Goal: Task Accomplishment & Management: Use online tool/utility

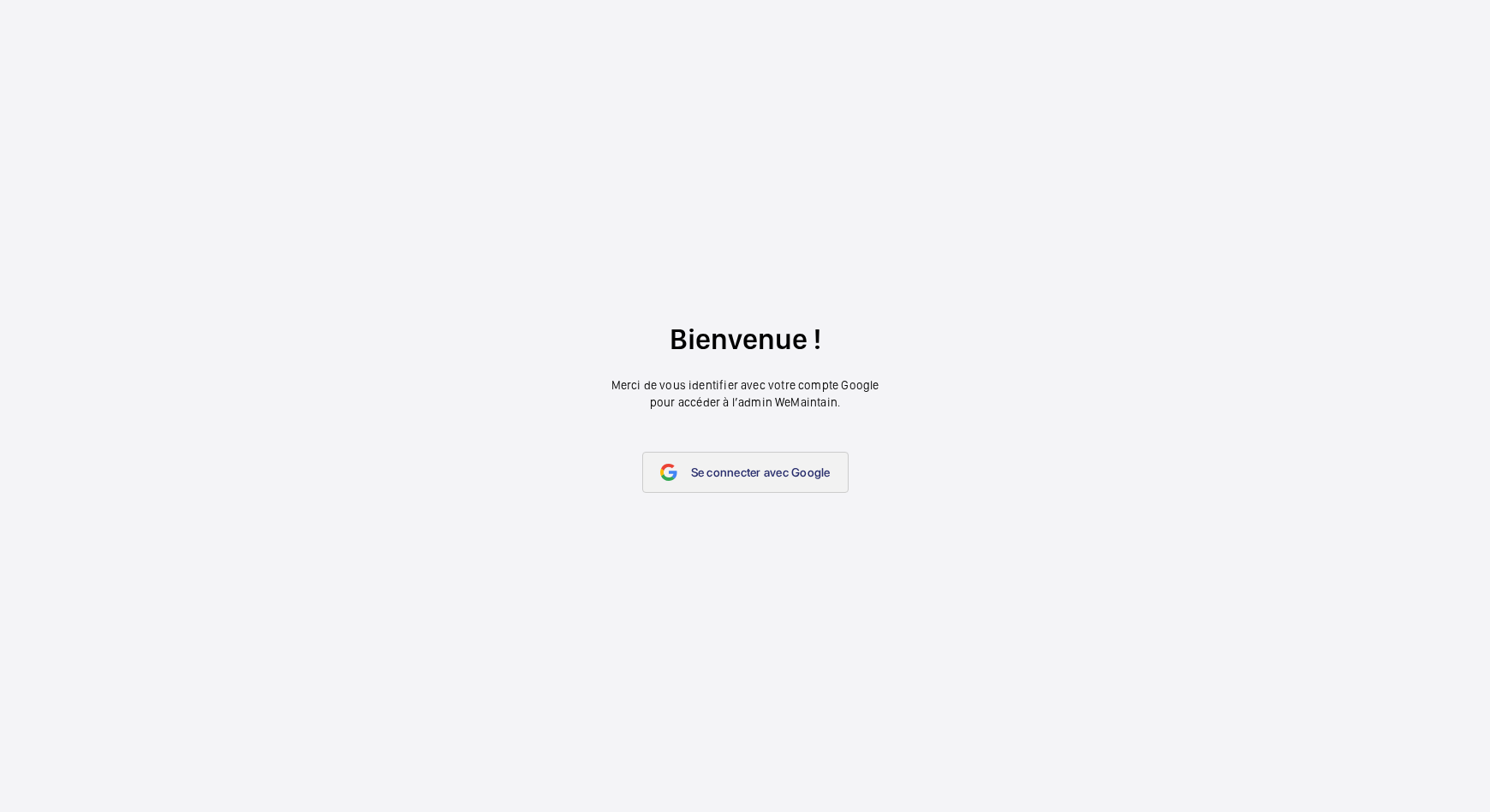
click at [695, 466] on span "Se connecter avec Google" at bounding box center [760, 473] width 139 height 14
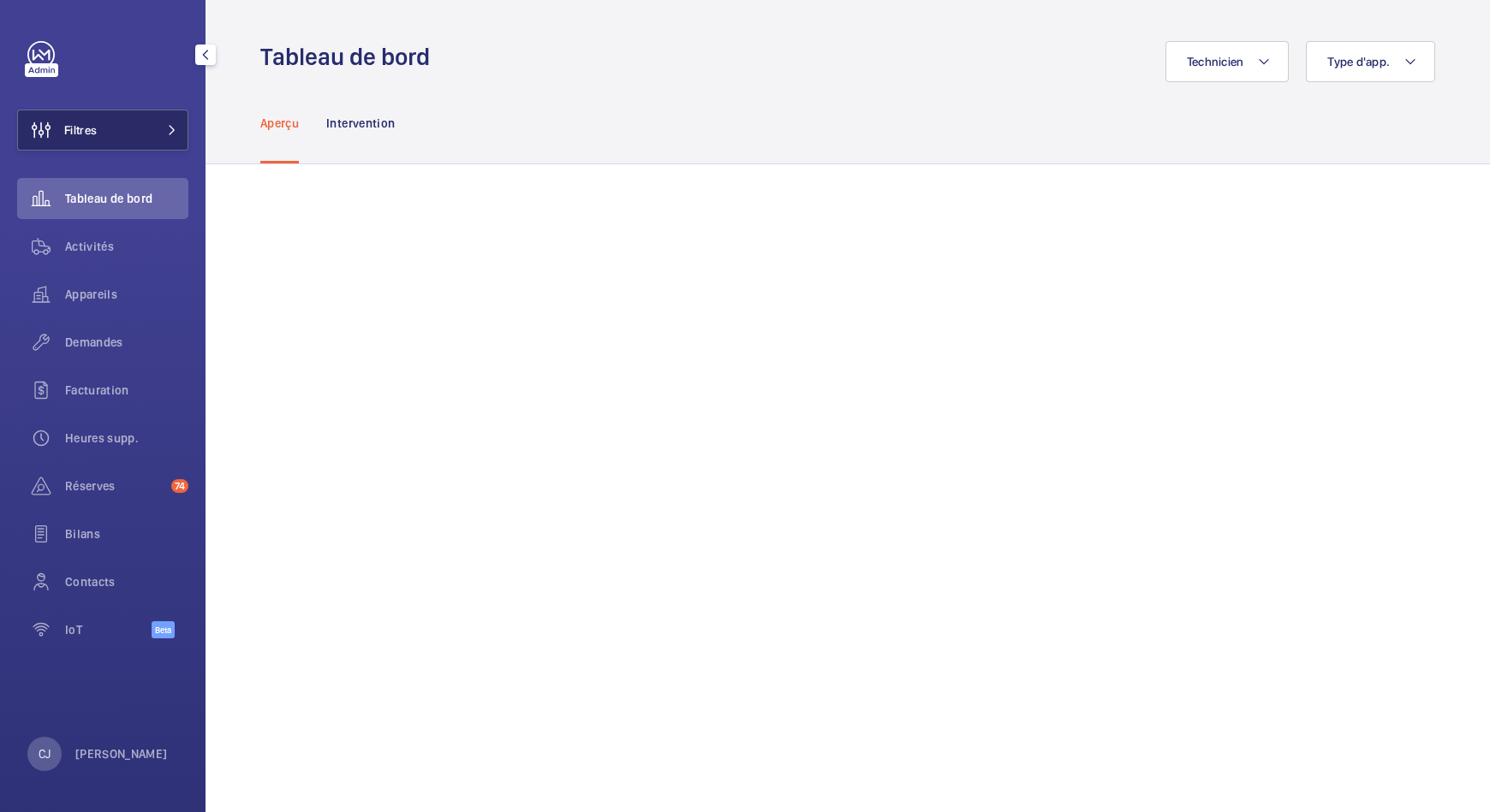
click at [107, 120] on button "Filtres" at bounding box center [102, 129] width 171 height 41
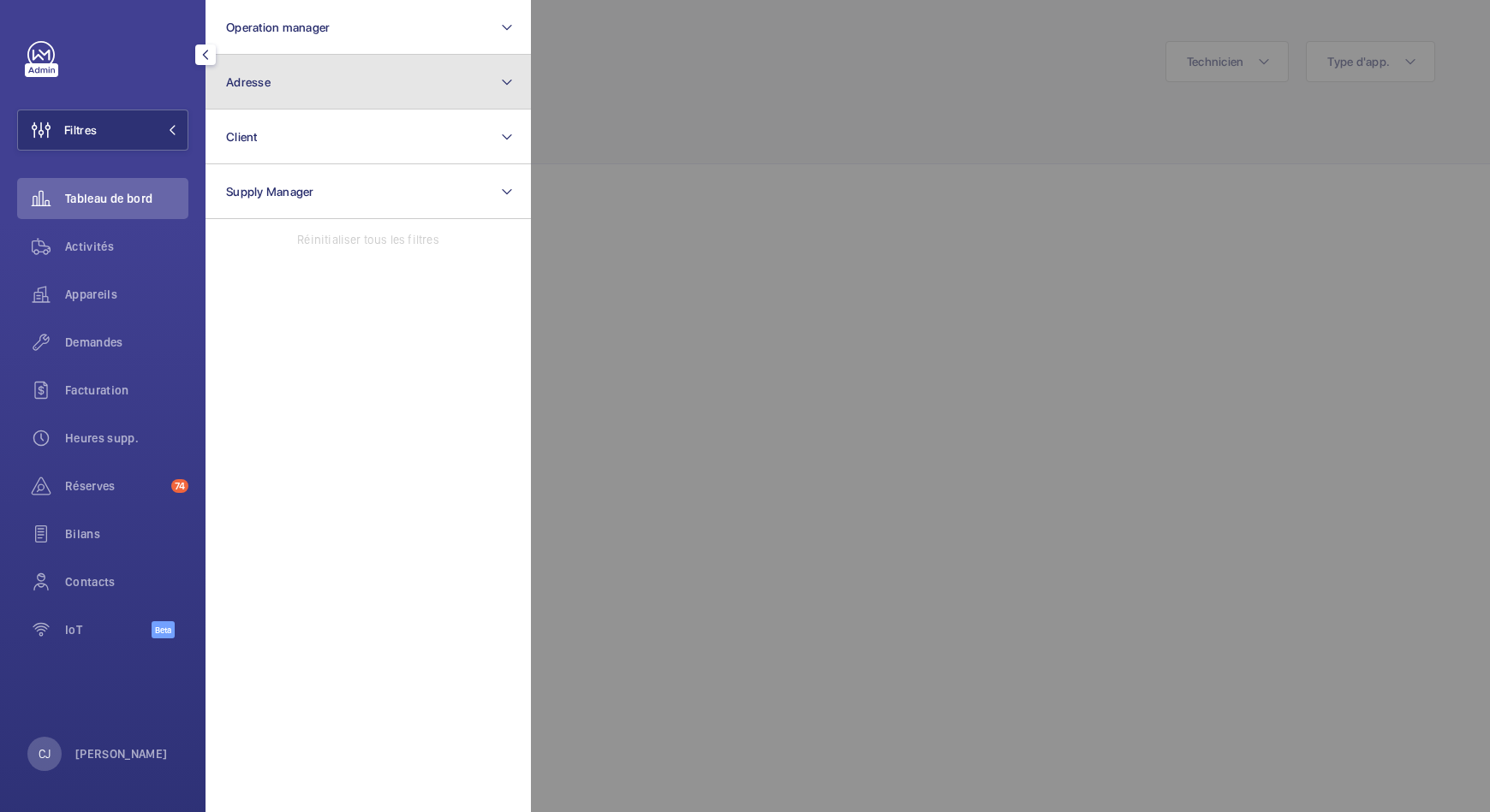
click at [256, 78] on span "Adresse" at bounding box center [248, 83] width 45 height 14
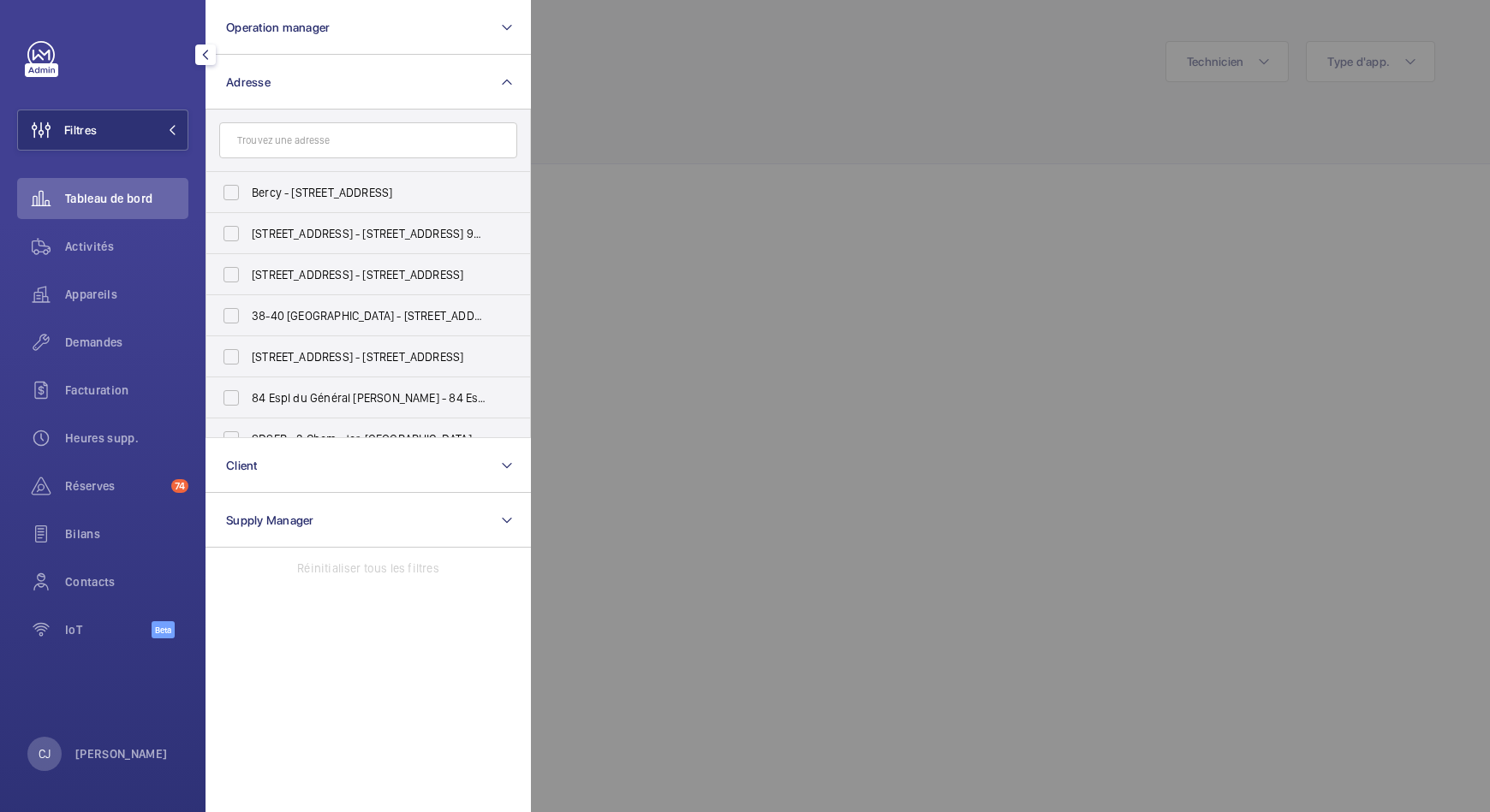
click at [270, 136] on input "text" at bounding box center [368, 140] width 298 height 36
type input "A"
type input "august"
click at [232, 354] on label "17 rue Saint August in - 17 Rue Saint- August in, 75002 PARIS, PARIS 75002" at bounding box center [355, 357] width 298 height 41
click at [232, 354] on input "17 rue Saint August in - 17 Rue Saint- August in, 75002 PARIS, PARIS 75002" at bounding box center [231, 357] width 34 height 34
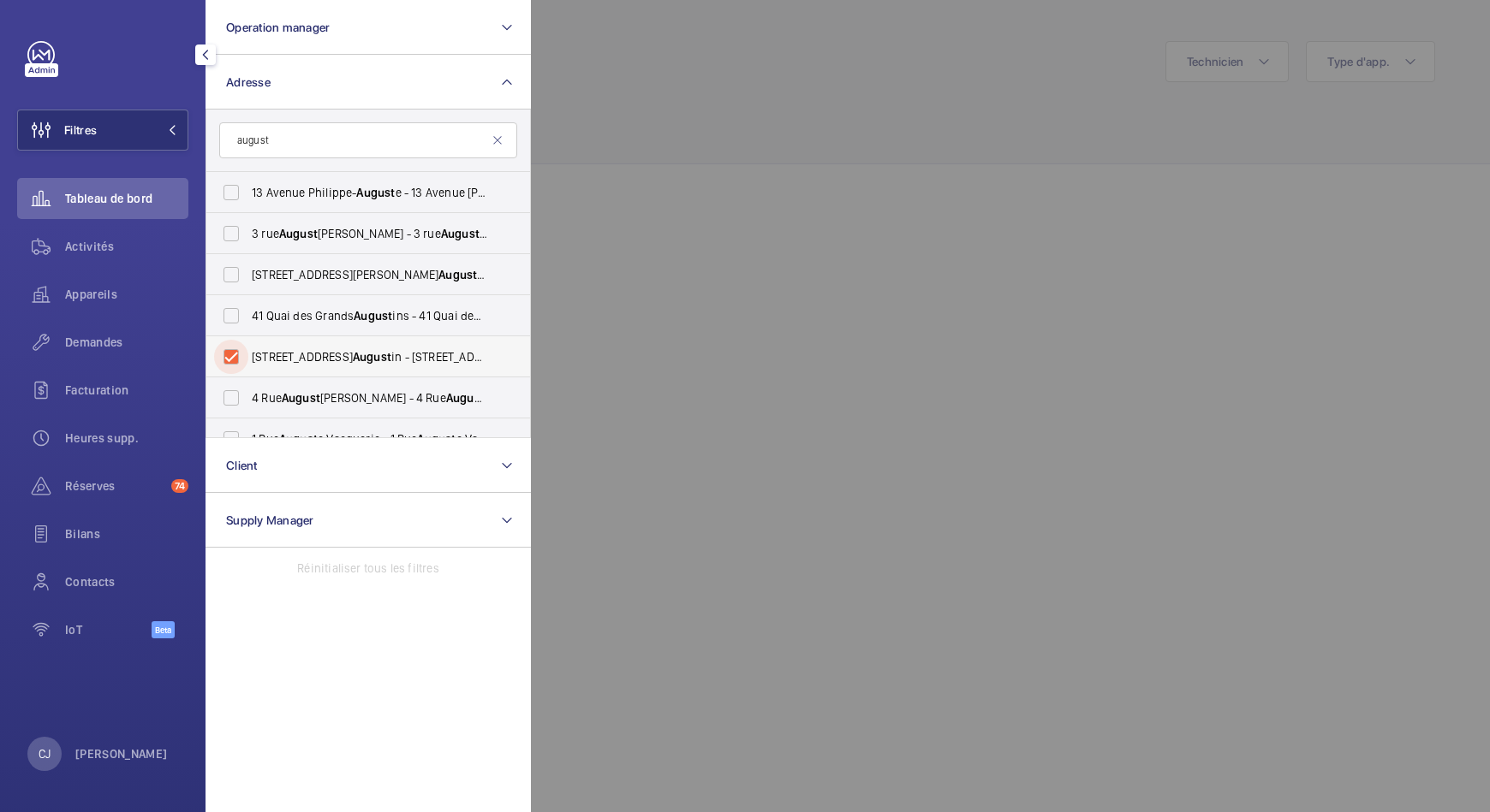
checkbox input "true"
click at [280, 130] on input "august" at bounding box center [368, 140] width 298 height 36
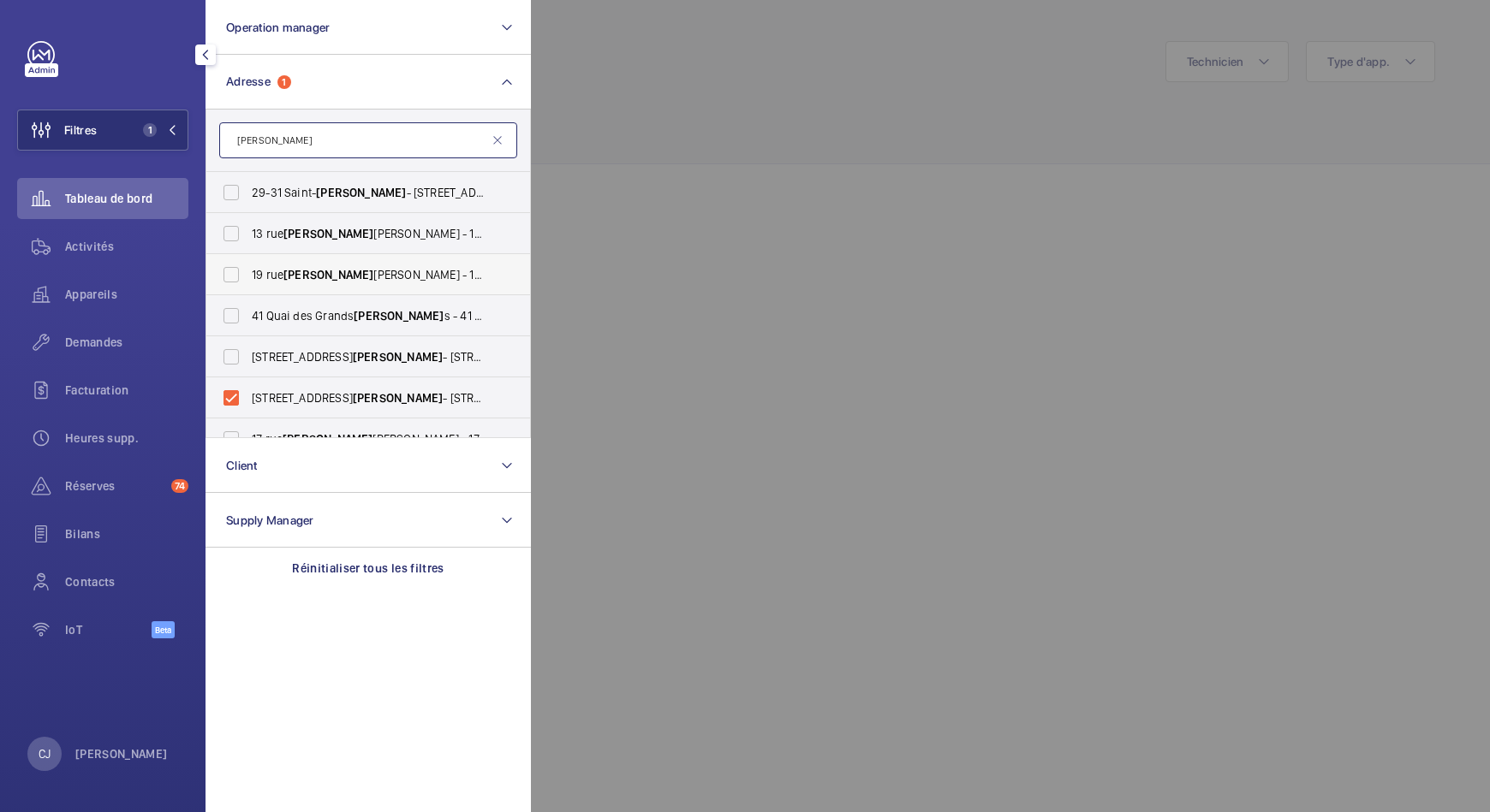
type input "augustin"
click at [237, 266] on label "19 rue Augustin Thierry - 19 rue Augustin Thierry, PARIS 75019" at bounding box center [355, 275] width 298 height 41
click at [237, 266] on input "19 rue Augustin Thierry - 19 rue Augustin Thierry, PARIS 75019" at bounding box center [231, 275] width 34 height 34
checkbox input "true"
click at [85, 249] on span "Activités" at bounding box center [127, 246] width 123 height 17
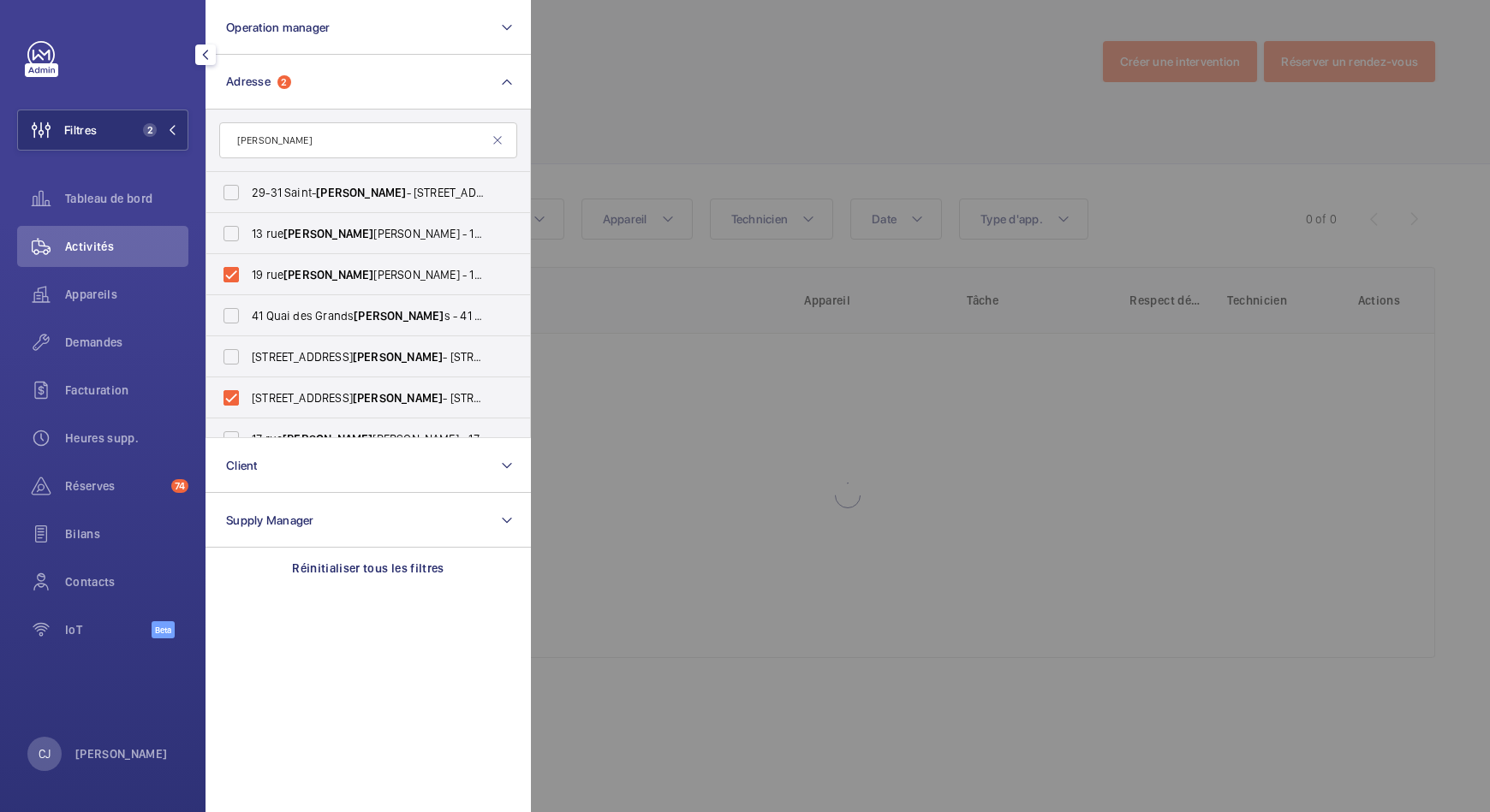
click at [642, 109] on div at bounding box center [1276, 406] width 1490 height 812
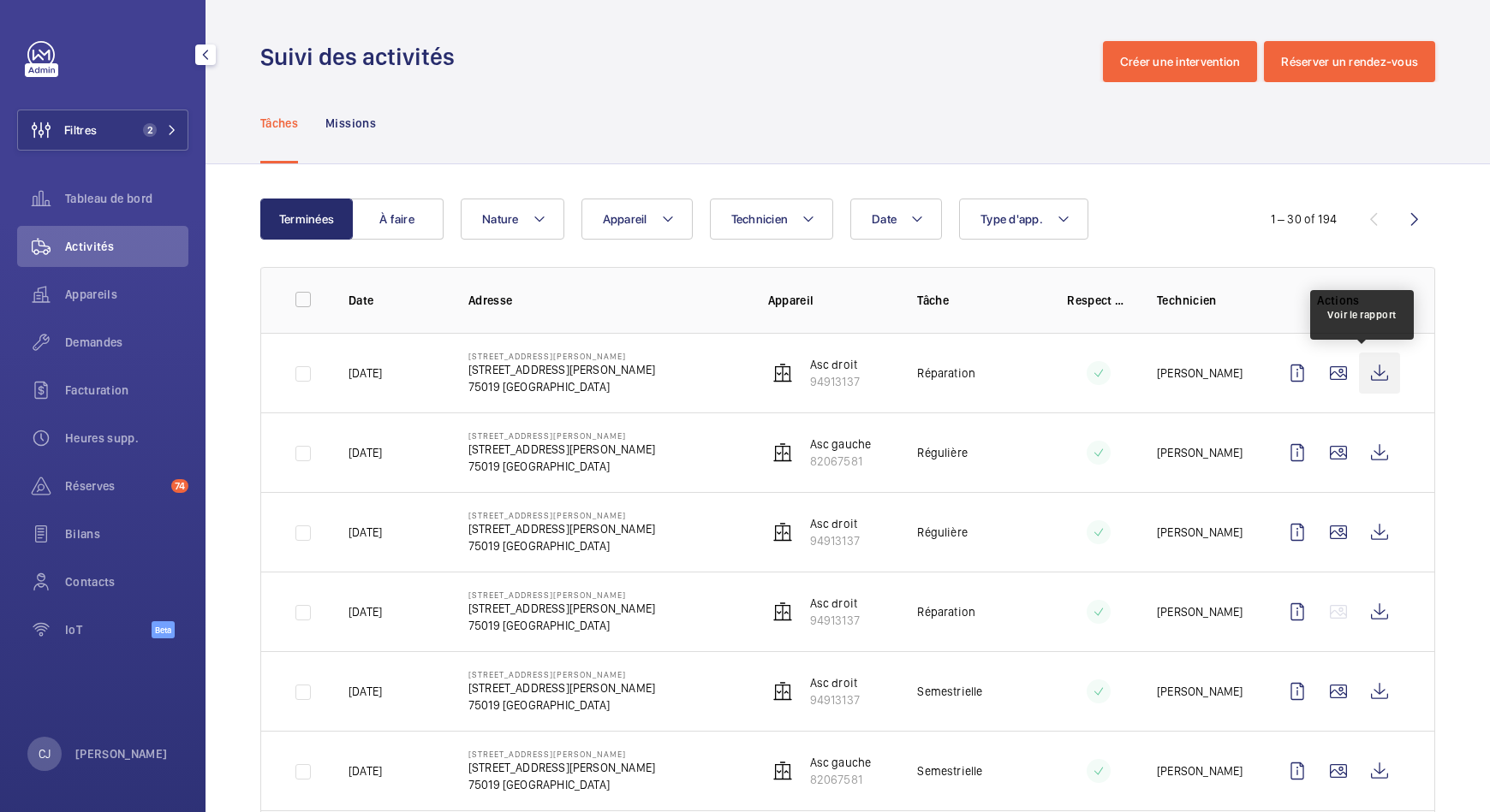
click at [1360, 373] on wm-front-icon-button at bounding box center [1380, 373] width 41 height 41
click at [841, 382] on p "94913137" at bounding box center [834, 381] width 49 height 17
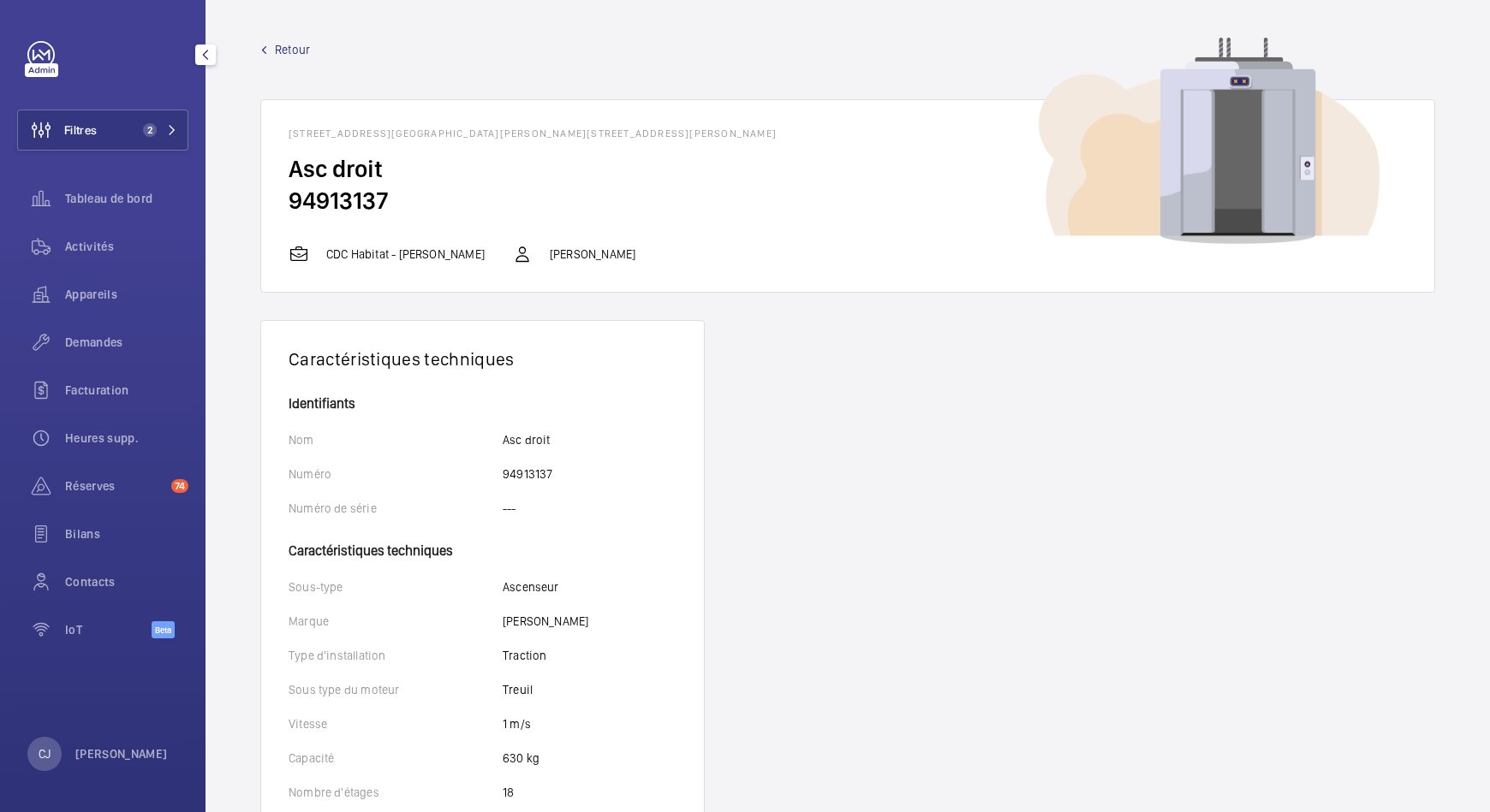
drag, startPoint x: 397, startPoint y: 206, endPoint x: 292, endPoint y: 206, distance: 105.0
click at [290, 206] on h2 "94913137" at bounding box center [848, 201] width 1118 height 32
copy h2 "94913137"
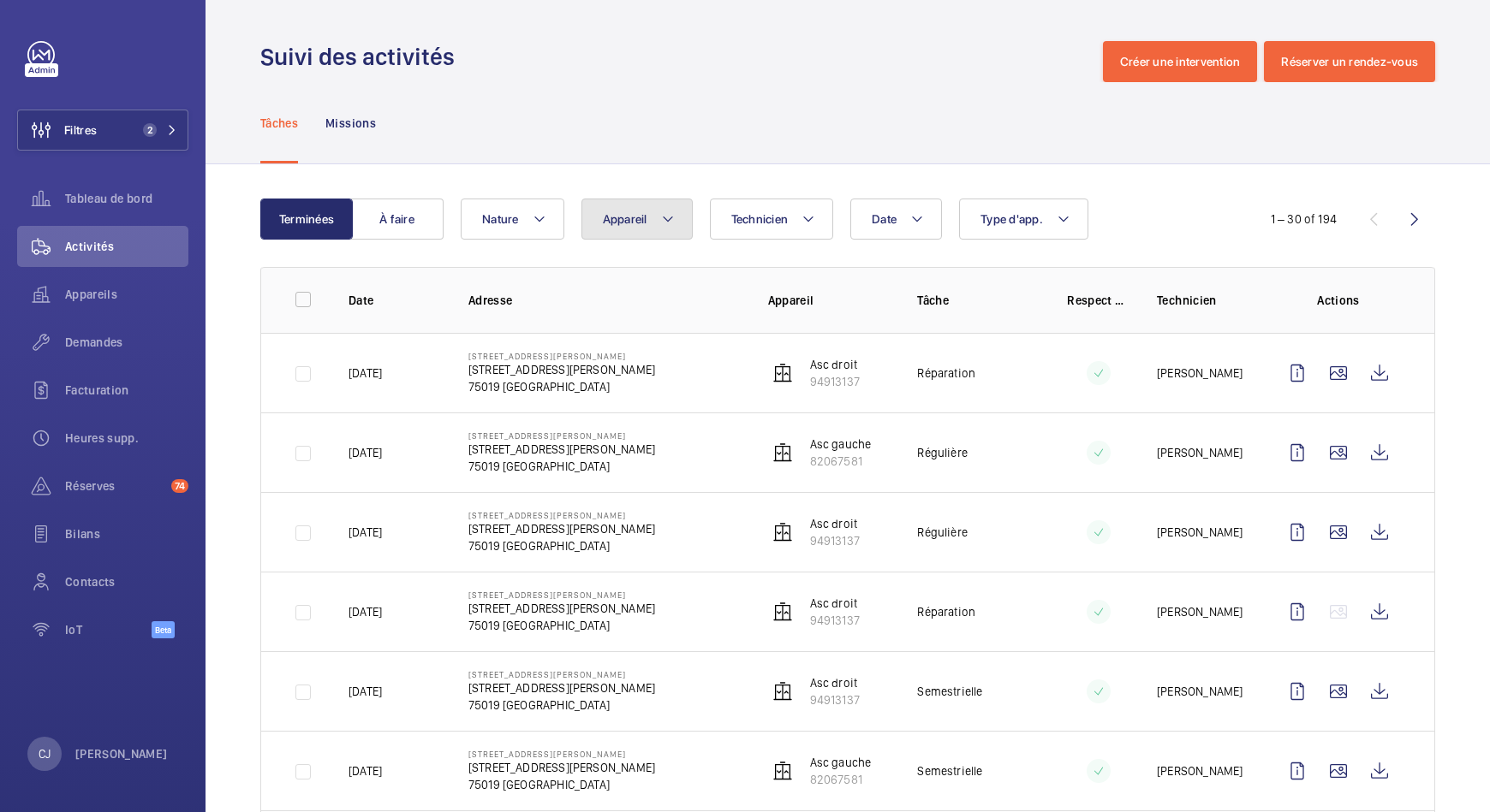
click at [663, 213] on mat-icon at bounding box center [668, 218] width 14 height 20
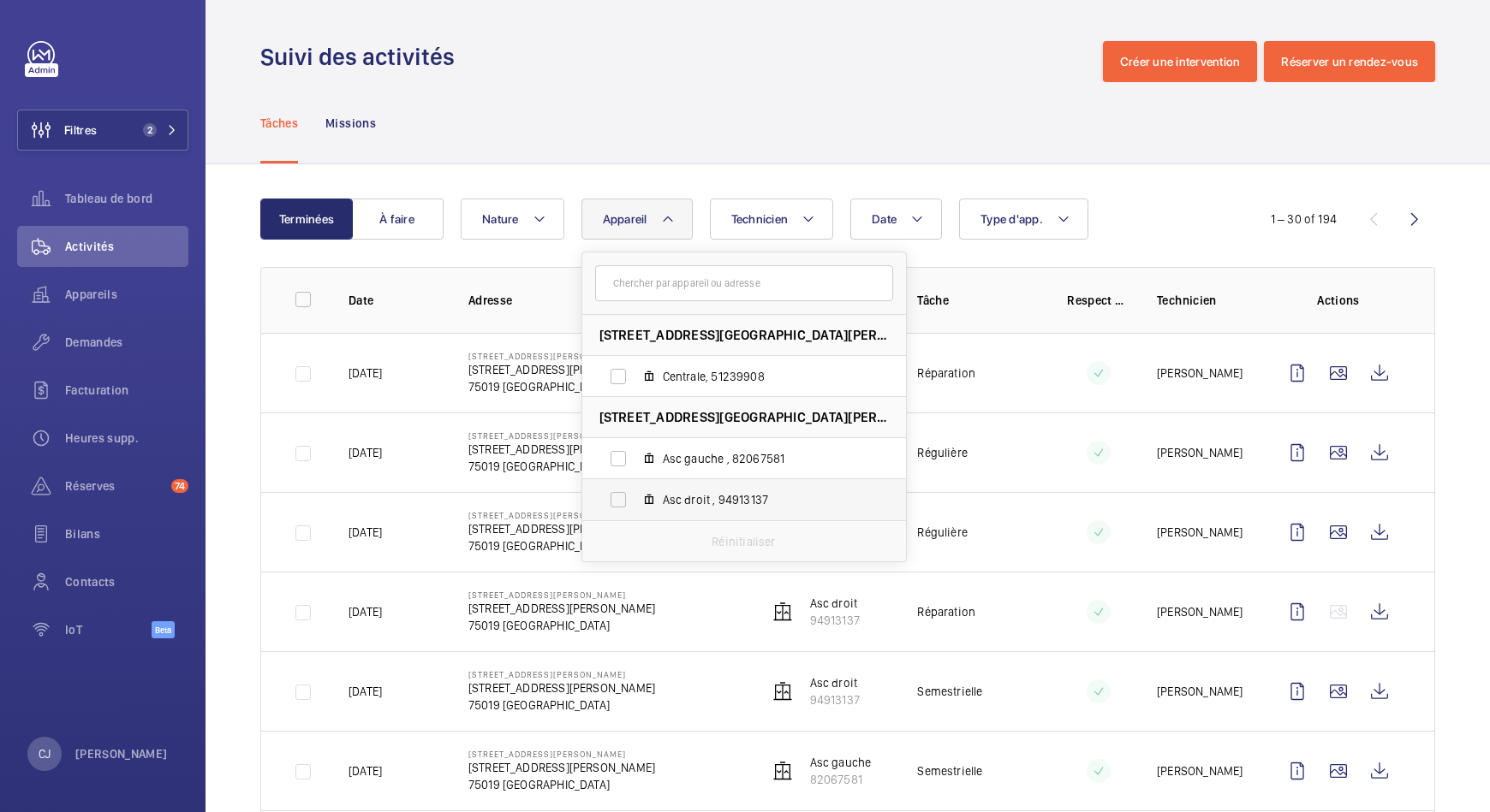
click at [610, 491] on label "Asc droit , 94913137" at bounding box center [730, 499] width 296 height 41
click at [610, 491] on input "Asc droit , 94913137" at bounding box center [618, 499] width 34 height 34
checkbox input "true"
click at [833, 96] on div "Tâches Missions" at bounding box center [848, 122] width 1175 height 81
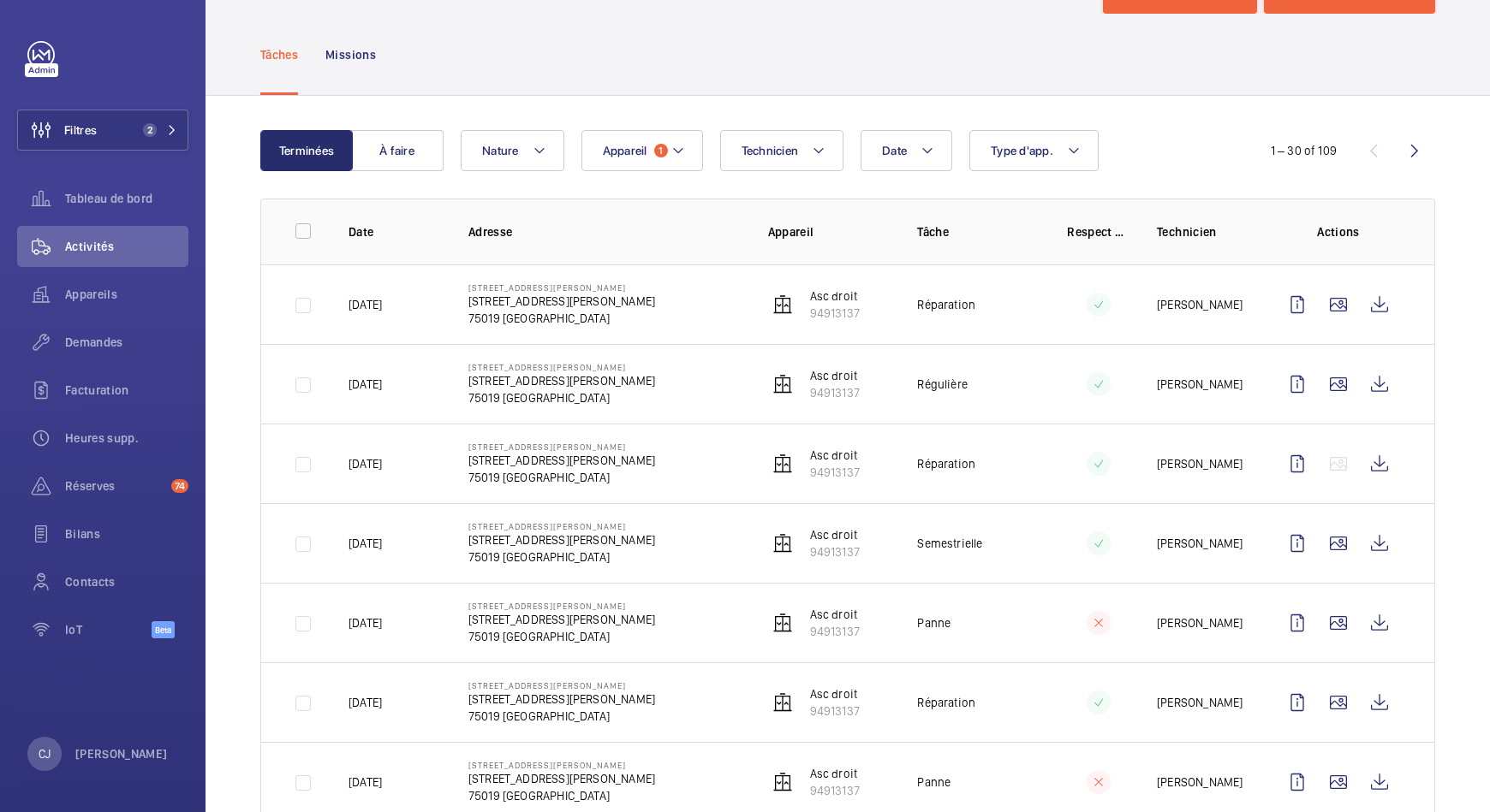
scroll to position [107, 0]
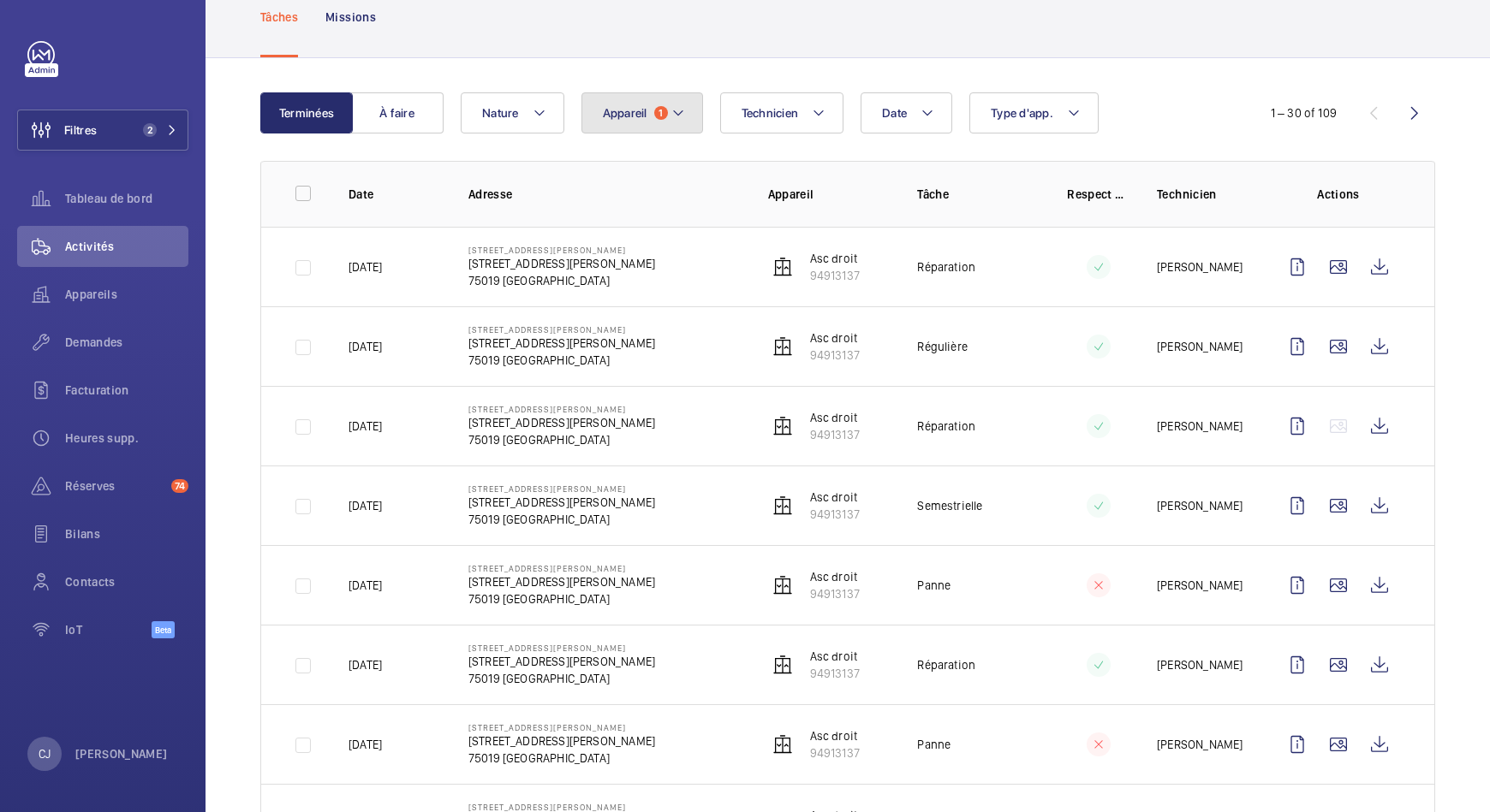
click at [682, 120] on mat-icon at bounding box center [678, 113] width 14 height 20
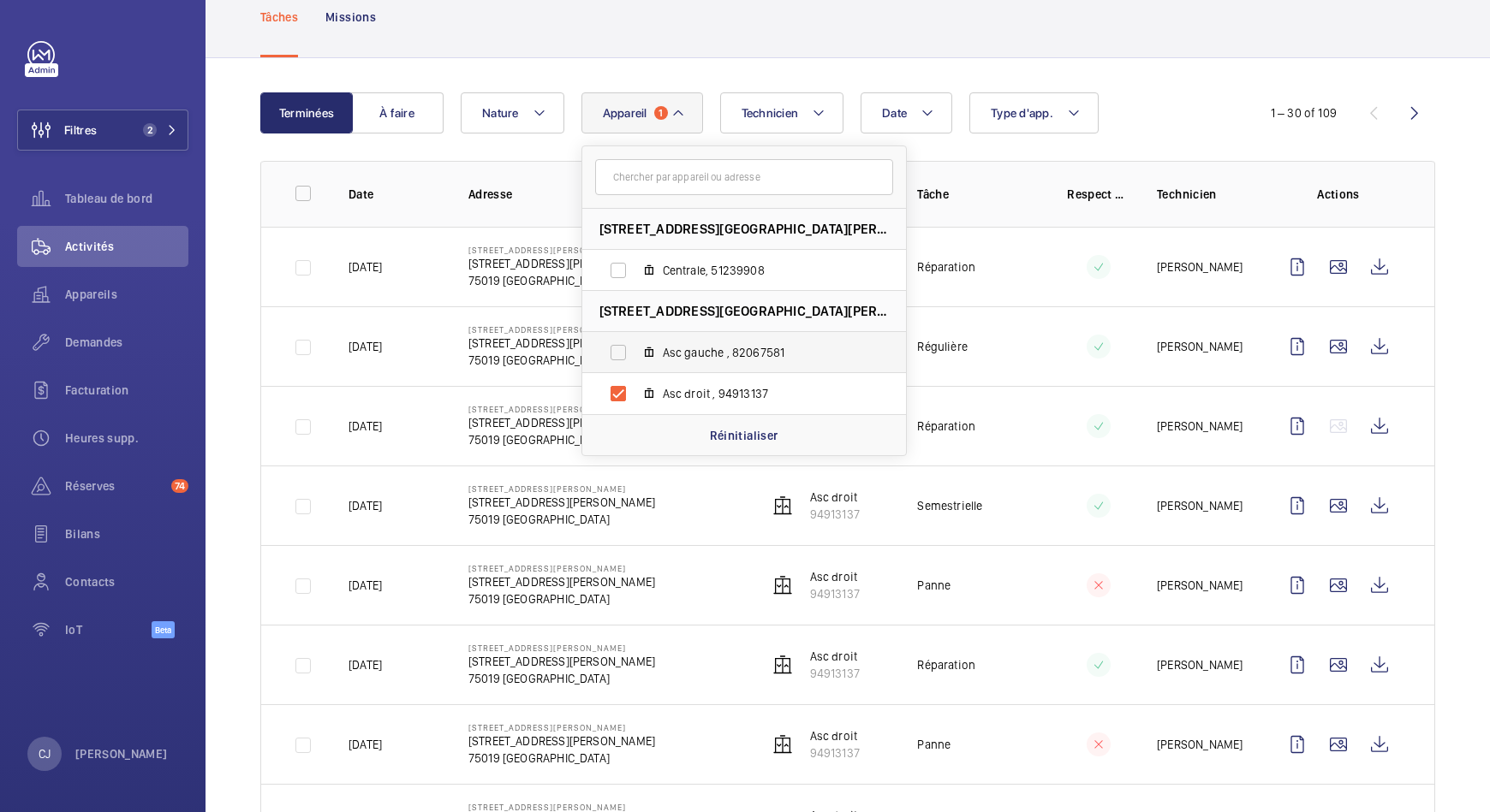
click at [617, 351] on label "Asc gauche , 82067581" at bounding box center [730, 352] width 296 height 41
click at [617, 351] on input "Asc gauche , 82067581" at bounding box center [618, 352] width 34 height 34
checkbox input "true"
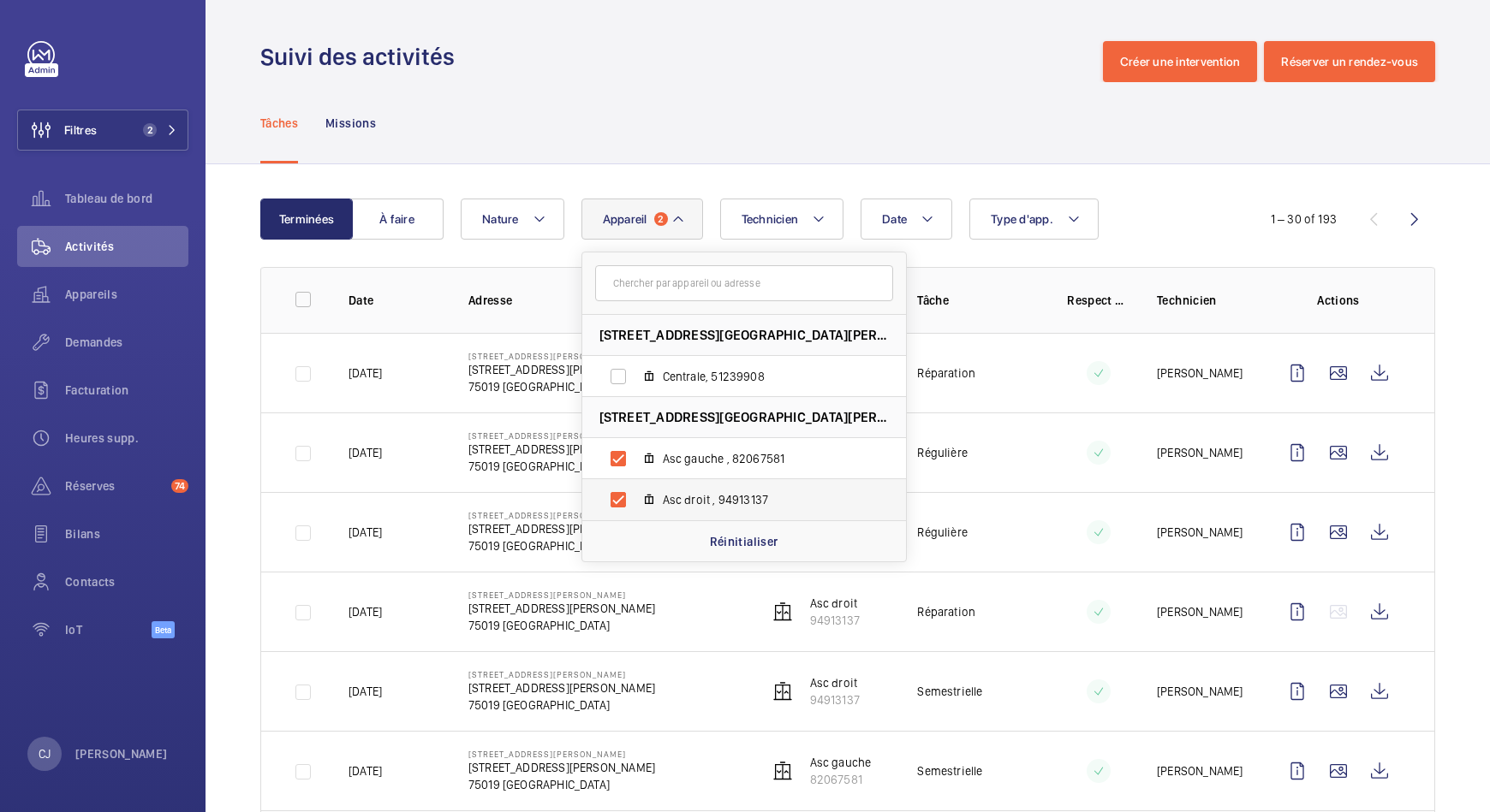
click at [618, 497] on label "Asc droit , 94913137" at bounding box center [730, 499] width 296 height 41
click at [618, 497] on input "Asc droit , 94913137" at bounding box center [618, 499] width 34 height 34
checkbox input "false"
click at [901, 148] on div "Tâches Missions" at bounding box center [848, 122] width 1175 height 81
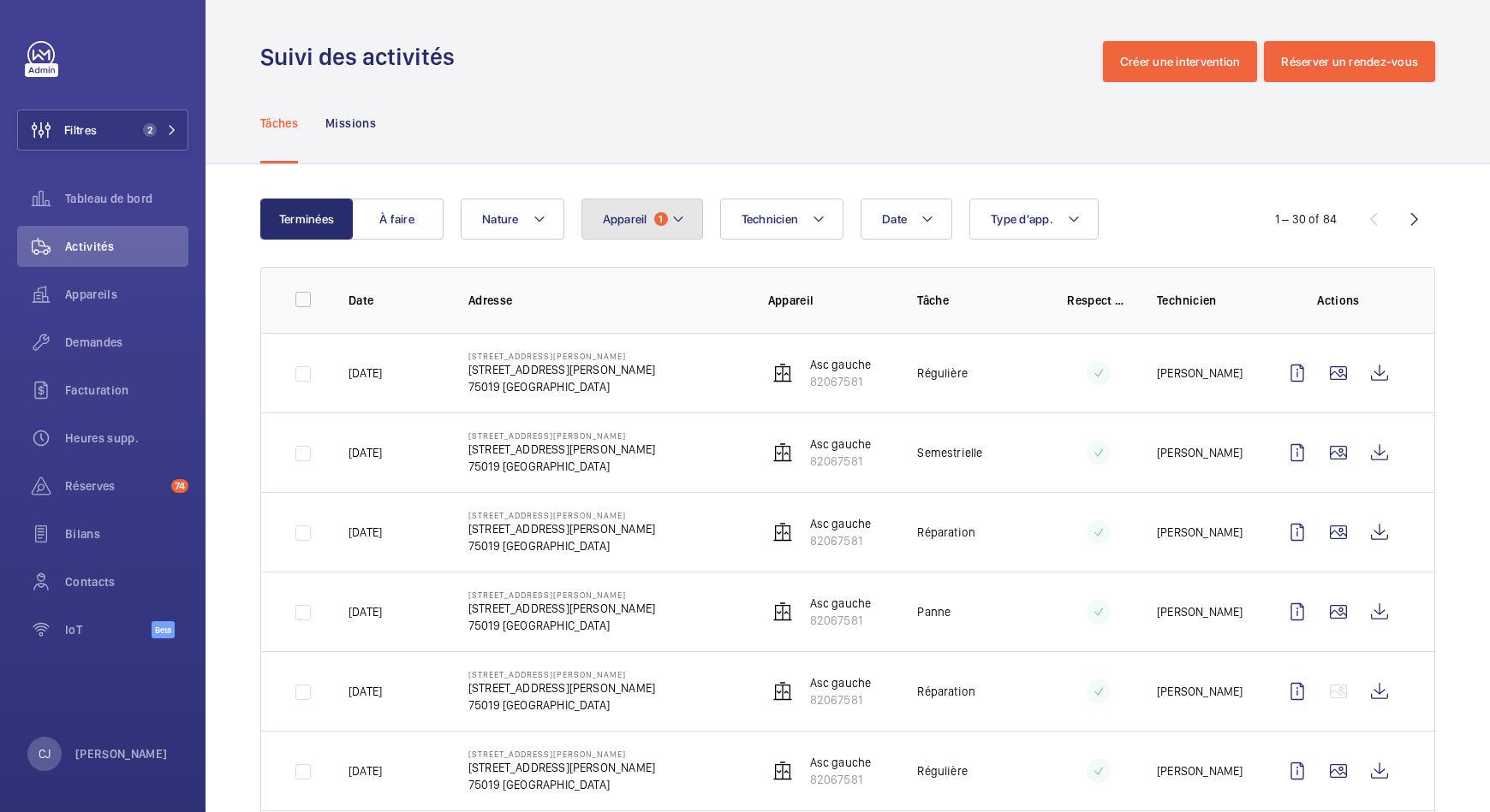
click at [682, 221] on mat-icon at bounding box center [678, 218] width 14 height 20
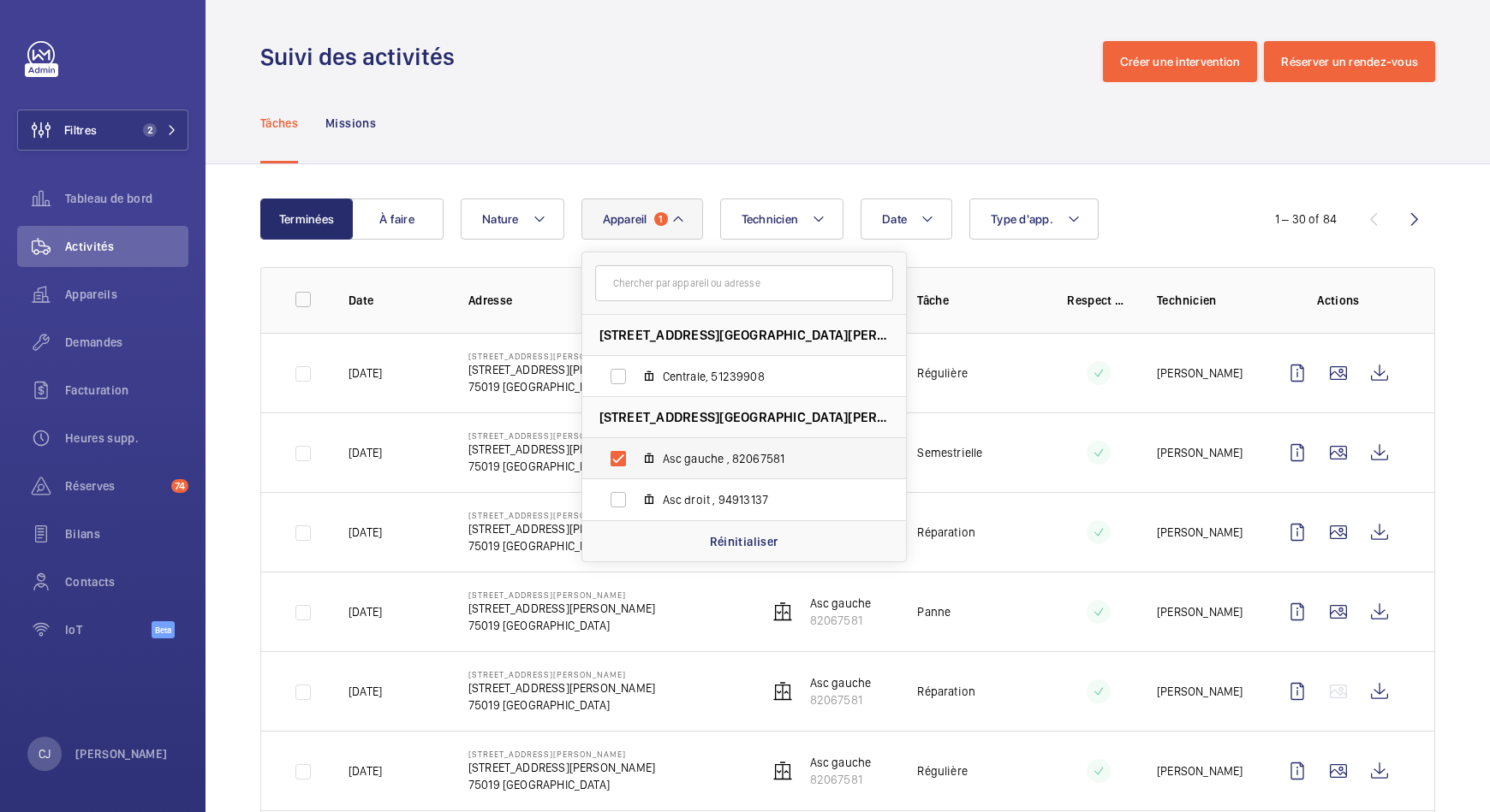
click at [619, 449] on label "Asc gauche , 82067581" at bounding box center [730, 459] width 296 height 41
click at [619, 449] on input "Asc gauche , 82067581" at bounding box center [618, 459] width 34 height 34
checkbox input "false"
click at [612, 381] on label "Centrale, 51239908" at bounding box center [730, 376] width 296 height 41
click at [612, 381] on input "Centrale, 51239908" at bounding box center [618, 376] width 34 height 34
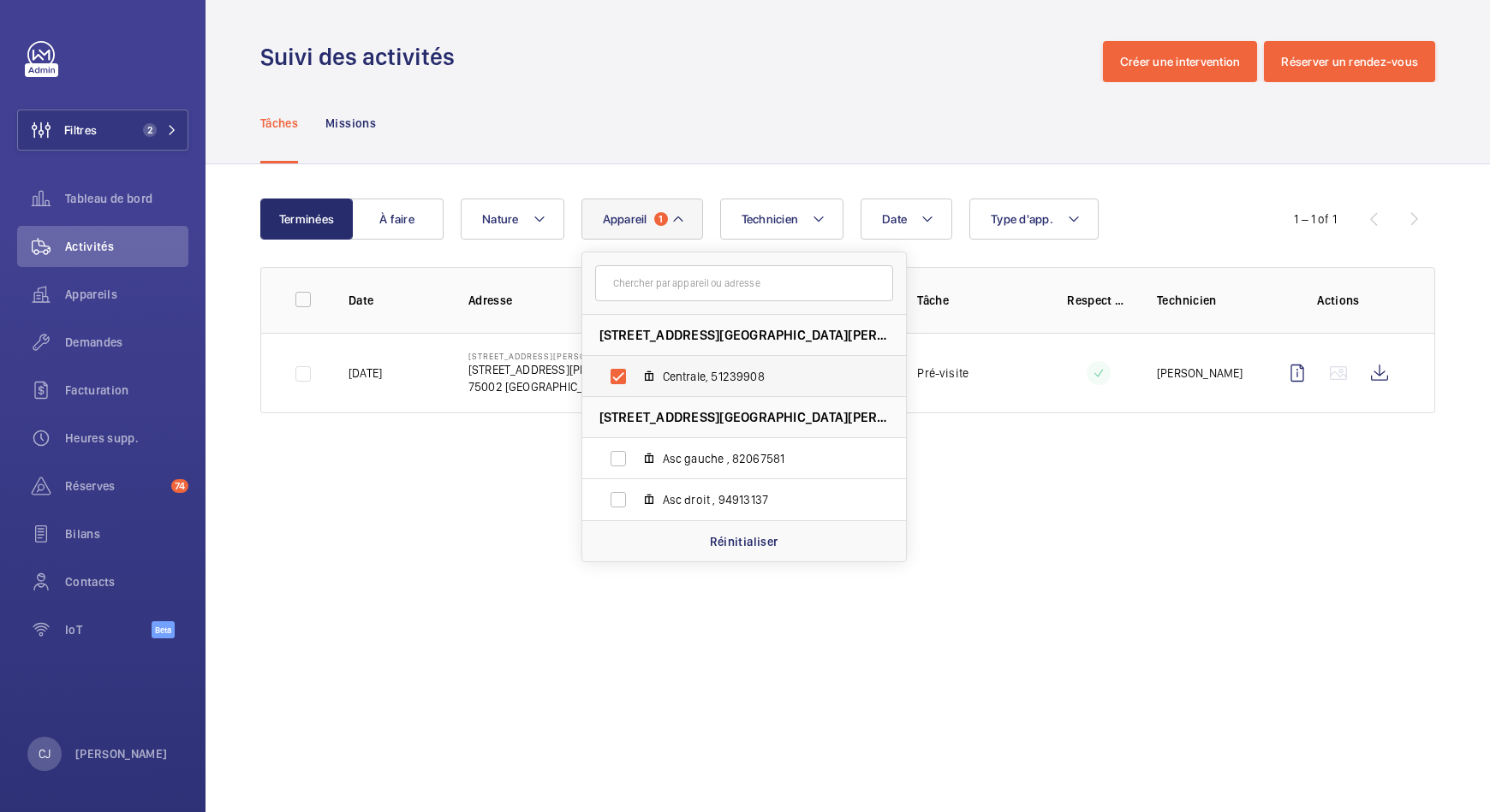
click at [618, 374] on label "Centrale, 51239908" at bounding box center [730, 376] width 296 height 41
click at [618, 374] on input "Centrale, 51239908" at bounding box center [618, 376] width 34 height 34
checkbox input "false"
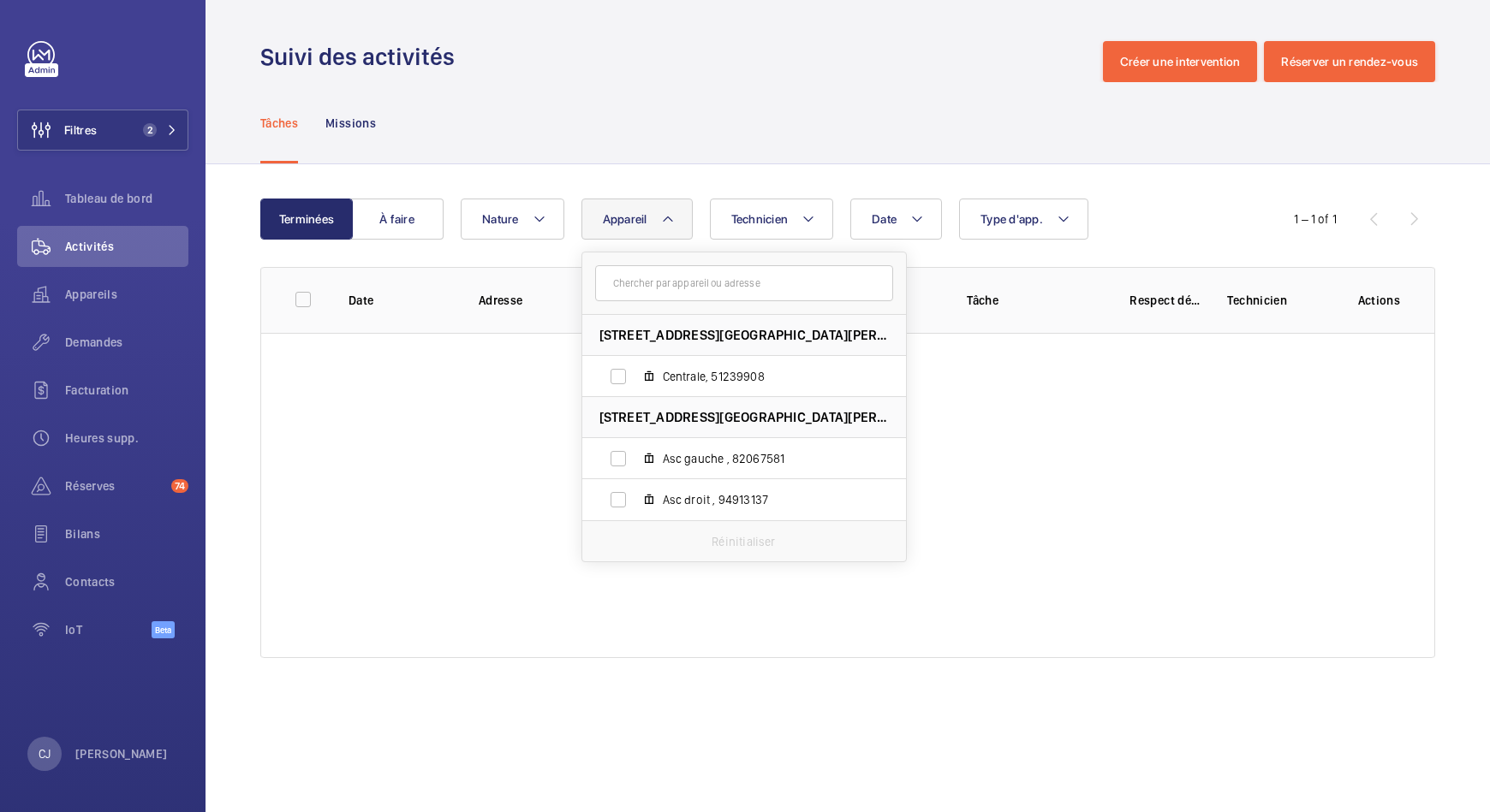
click at [901, 143] on div "Tâches Missions" at bounding box center [848, 122] width 1175 height 81
